Goal: Transaction & Acquisition: Purchase product/service

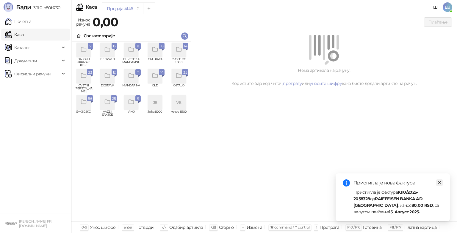
click at [440, 182] on icon "close" at bounding box center [439, 182] width 3 height 3
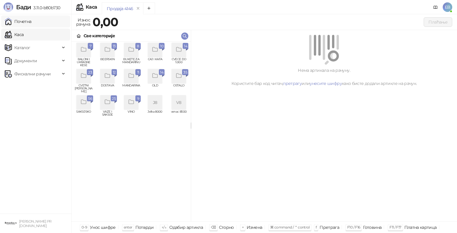
click at [24, 17] on link "Почетна" at bounding box center [18, 21] width 27 height 12
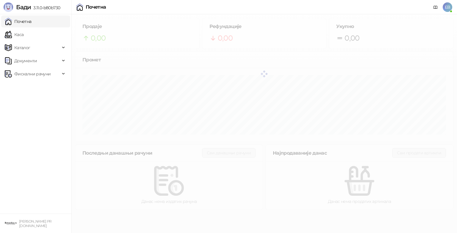
click at [43, 7] on span "3.11.0-b80b730" at bounding box center [45, 7] width 29 height 5
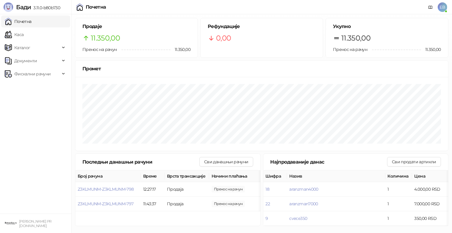
click at [43, 7] on span "3.11.0-b80b730" at bounding box center [45, 7] width 29 height 5
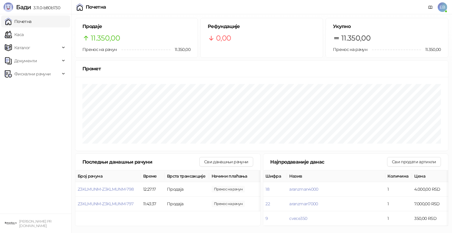
click at [443, 8] on span "EB" at bounding box center [443, 7] width 10 height 10
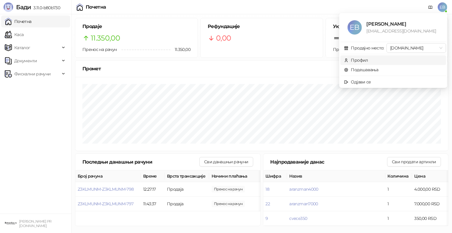
click at [357, 61] on div "Профил" at bounding box center [359, 60] width 17 height 7
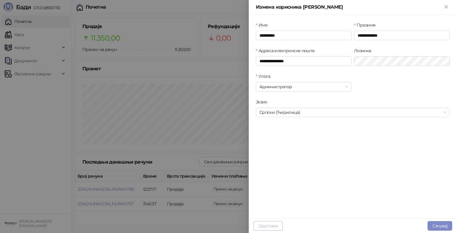
click at [270, 225] on button "Одустани" at bounding box center [268, 226] width 29 height 10
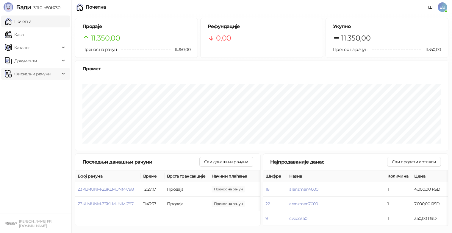
click at [58, 74] on span "Фискални рачуни" at bounding box center [32, 74] width 55 height 12
click at [47, 87] on link "Издати рачуни" at bounding box center [27, 87] width 40 height 12
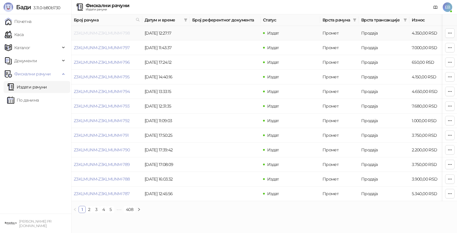
click at [118, 32] on link "Z3KLMUNM-Z3KLMUNM-798" at bounding box center [102, 32] width 56 height 5
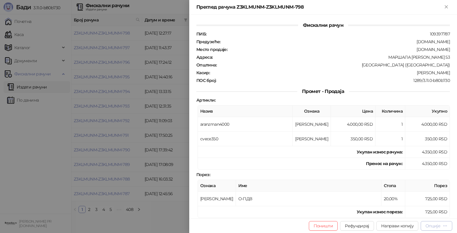
click at [447, 221] on button "Опције" at bounding box center [437, 226] width 32 height 10
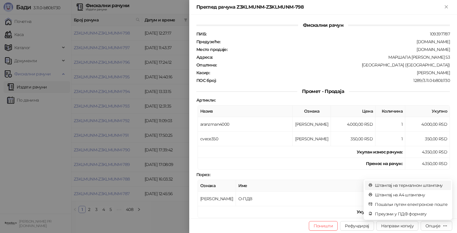
click at [415, 186] on span "Штампај на термалном штампачу" at bounding box center [411, 185] width 73 height 7
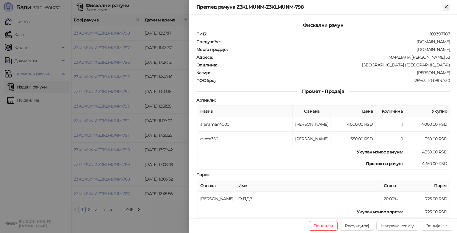
click at [445, 7] on icon "Close" at bounding box center [446, 6] width 5 height 5
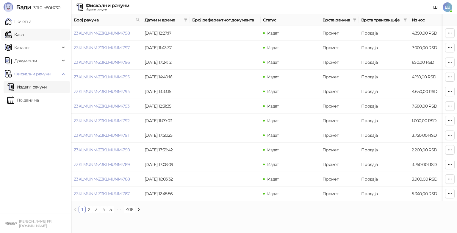
click at [21, 35] on link "Каса" at bounding box center [14, 35] width 19 height 12
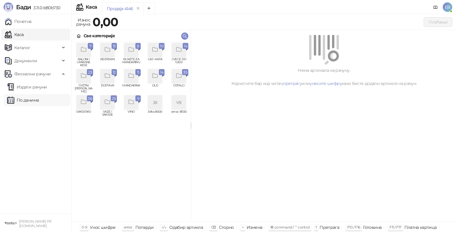
click at [39, 99] on link "По данима" at bounding box center [23, 100] width 32 height 12
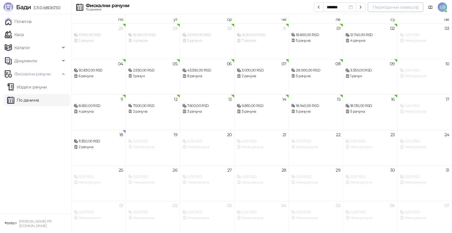
click at [384, 8] on button "Периодични извештај" at bounding box center [396, 7] width 56 height 10
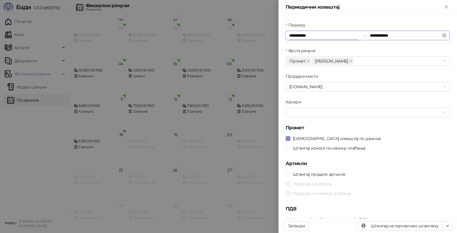
click at [290, 35] on input "**********" at bounding box center [324, 35] width 71 height 7
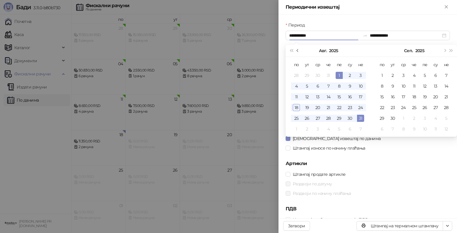
click at [299, 50] on span "Претходни месец (PageUp)" at bounding box center [298, 50] width 3 height 3
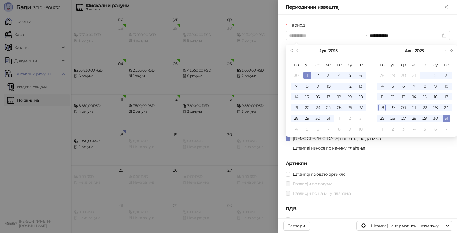
type input "**********"
click at [308, 75] on div "1" at bounding box center [307, 75] width 7 height 7
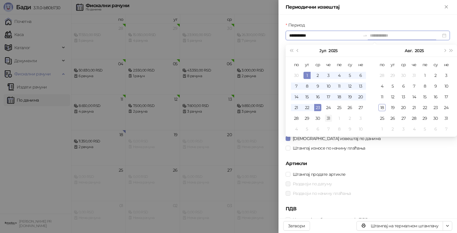
type input "**********"
click at [327, 117] on div "31" at bounding box center [328, 118] width 7 height 7
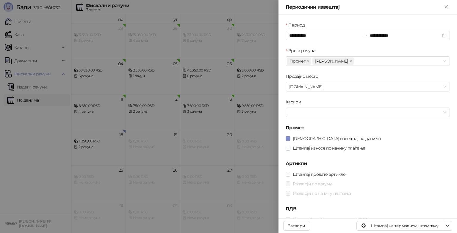
click at [308, 149] on span "Штампај износе по начину плаћања" at bounding box center [329, 148] width 77 height 7
click at [308, 174] on span "Штампај продате артикле" at bounding box center [319, 174] width 57 height 7
click at [308, 182] on span "Раздвоји по датуму" at bounding box center [313, 183] width 44 height 7
click at [307, 195] on span "Раздвоји по начину плаћања" at bounding box center [322, 193] width 63 height 7
click at [350, 61] on icon "close" at bounding box center [351, 61] width 2 height 2
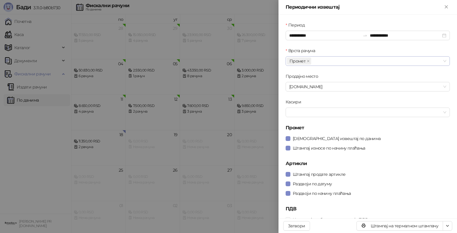
scroll to position [6, 0]
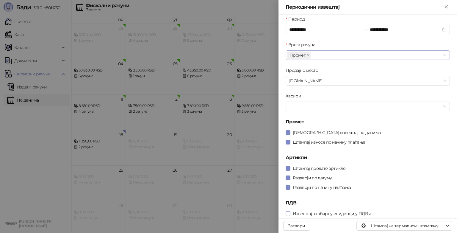
click at [314, 214] on span "Извештај за збирну евиденцију ПДВ-а" at bounding box center [332, 213] width 83 height 7
click at [446, 227] on icon "button" at bounding box center [447, 225] width 5 height 5
click at [433, 204] on span "Штампај на А4 штампачу" at bounding box center [422, 204] width 51 height 7
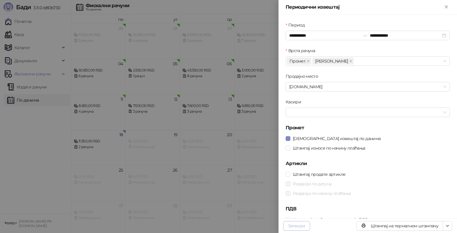
click at [294, 227] on button "Затвори" at bounding box center [296, 226] width 27 height 10
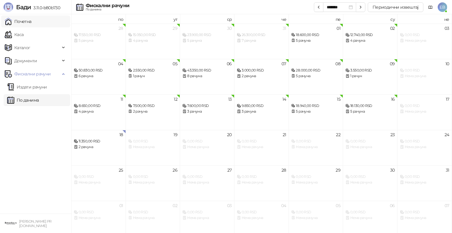
click at [32, 21] on link "Почетна" at bounding box center [18, 21] width 27 height 12
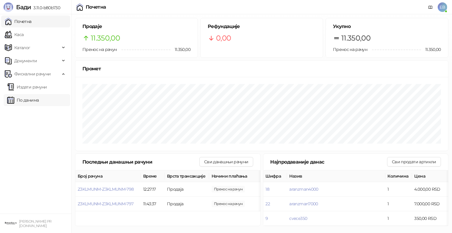
click at [37, 97] on link "По данима" at bounding box center [23, 100] width 32 height 12
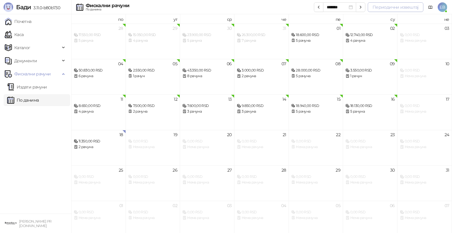
click at [390, 7] on button "Периодични извештај" at bounding box center [396, 7] width 56 height 10
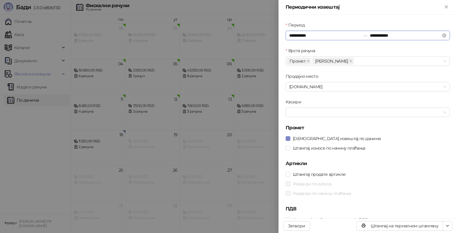
click at [299, 34] on input "**********" at bounding box center [324, 35] width 71 height 7
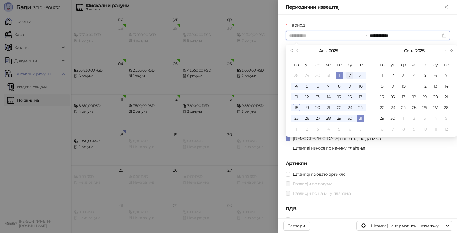
type input "**********"
click at [352, 73] on div "2" at bounding box center [350, 75] width 7 height 7
type input "**********"
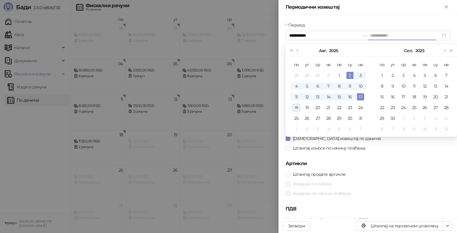
click at [361, 96] on div "17" at bounding box center [360, 96] width 7 height 7
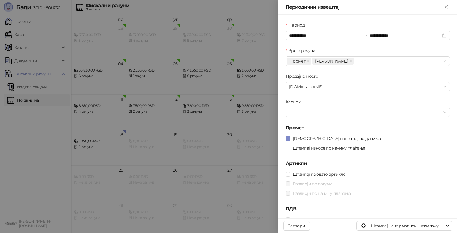
click at [332, 149] on span "Штампај износе по начину плаћања" at bounding box center [329, 148] width 77 height 7
click at [324, 175] on span "Штампај продате артикле" at bounding box center [319, 174] width 57 height 7
click at [316, 183] on span "Раздвоји по датуму" at bounding box center [313, 183] width 44 height 7
click at [319, 194] on span "Раздвоји по начину плаћања" at bounding box center [322, 193] width 63 height 7
click at [366, 178] on div "Штампај продате артикле" at bounding box center [368, 174] width 164 height 10
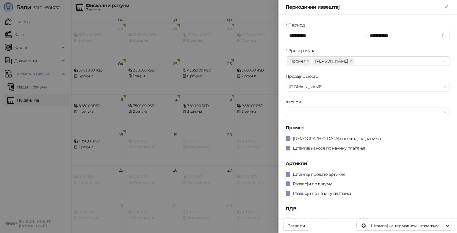
scroll to position [6, 0]
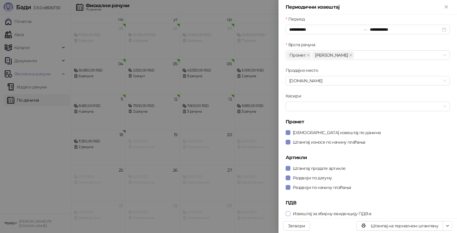
click at [331, 212] on span "Извештај за збирну евиденцију ПДВ-а" at bounding box center [332, 213] width 83 height 7
click at [349, 55] on icon "close" at bounding box center [350, 55] width 3 height 3
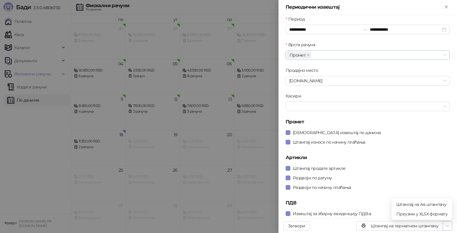
click at [448, 227] on icon "button" at bounding box center [447, 225] width 5 height 5
click at [432, 204] on span "Штампај на А4 штампачу" at bounding box center [422, 204] width 51 height 7
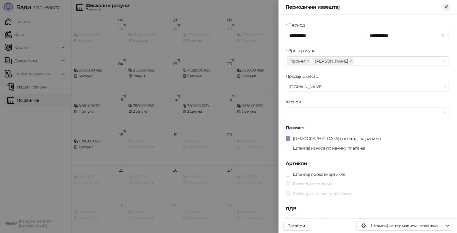
click at [448, 8] on icon "Close" at bounding box center [446, 6] width 3 height 3
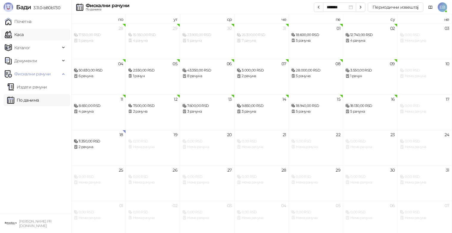
click at [19, 35] on link "Каса" at bounding box center [14, 35] width 19 height 12
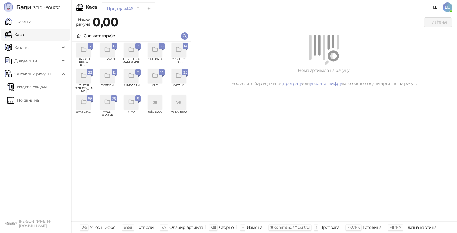
click at [181, 54] on div "grid" at bounding box center [179, 50] width 14 height 14
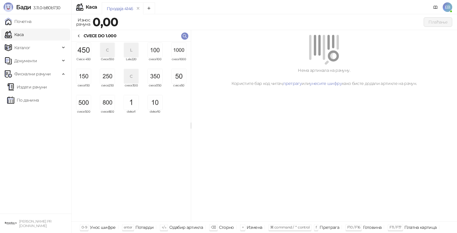
click at [179, 55] on img "grid" at bounding box center [179, 50] width 14 height 14
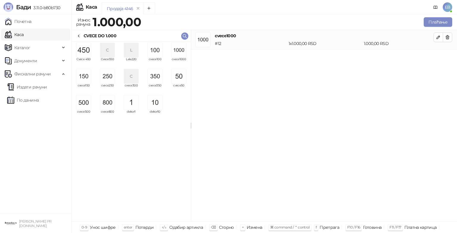
click at [85, 104] on img "grid" at bounding box center [84, 102] width 14 height 14
click at [109, 82] on img "grid" at bounding box center [107, 76] width 14 height 14
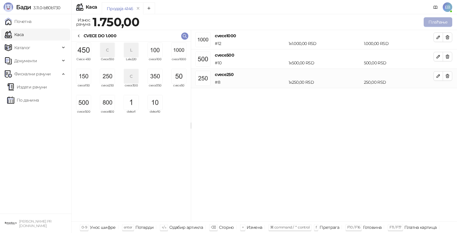
click at [444, 23] on button "Плаћање" at bounding box center [438, 22] width 29 height 10
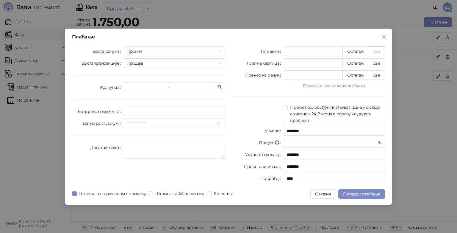
click at [373, 52] on button "Све" at bounding box center [376, 51] width 17 height 10
type input "****"
click at [375, 194] on span "Потврди плаћање" at bounding box center [361, 193] width 37 height 5
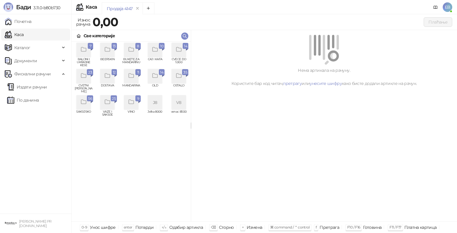
click at [180, 52] on icon "grid" at bounding box center [179, 49] width 7 height 7
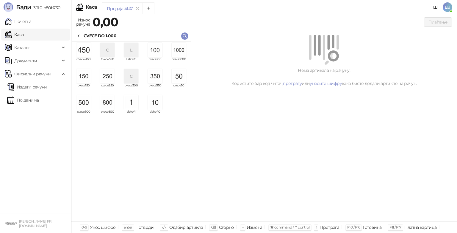
click at [178, 49] on img "grid" at bounding box center [179, 50] width 14 height 14
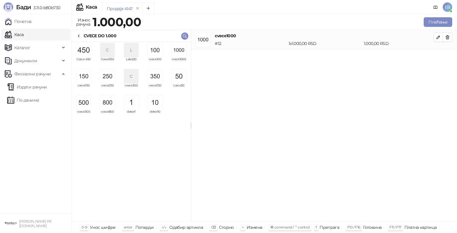
click at [157, 55] on img "grid" at bounding box center [155, 50] width 14 height 14
click at [155, 55] on img "grid" at bounding box center [155, 50] width 14 height 14
click at [153, 53] on img "grid" at bounding box center [155, 50] width 14 height 14
click at [160, 106] on img "grid" at bounding box center [155, 102] width 14 height 14
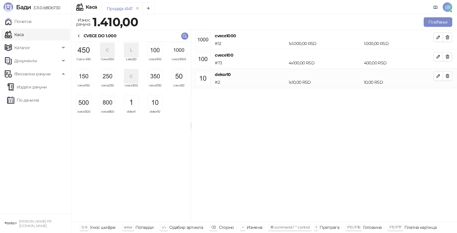
click at [157, 105] on img "grid" at bounding box center [155, 102] width 14 height 14
click at [155, 107] on img "grid" at bounding box center [155, 102] width 14 height 14
click at [155, 105] on img "grid" at bounding box center [155, 102] width 14 height 14
click at [152, 104] on img "grid" at bounding box center [155, 102] width 14 height 14
click at [435, 77] on button "button" at bounding box center [439, 76] width 10 height 10
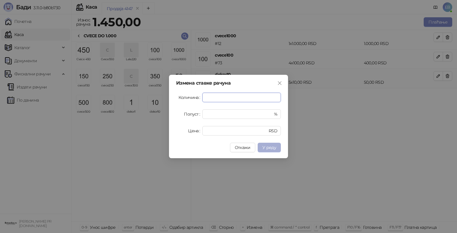
type input "*"
click at [271, 148] on span "У реду" at bounding box center [270, 147] width 14 height 5
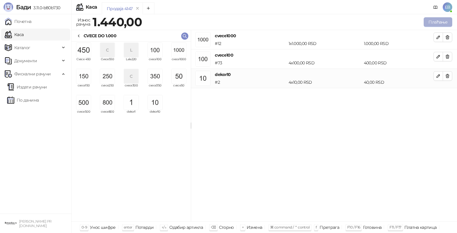
click at [433, 22] on button "Плаћање" at bounding box center [438, 22] width 29 height 10
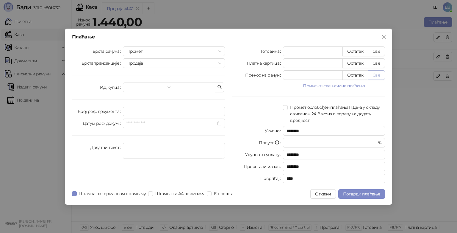
click at [376, 75] on button "Све" at bounding box center [376, 75] width 17 height 10
type input "****"
click at [380, 65] on button "Све" at bounding box center [376, 63] width 17 height 10
type input "****"
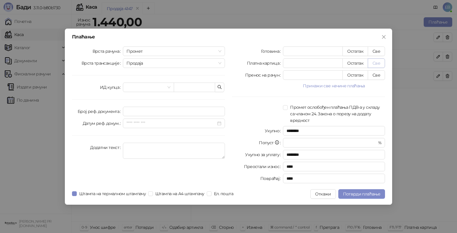
type input "*"
click at [373, 194] on span "Потврди плаћање" at bounding box center [361, 193] width 37 height 5
